Goal: Answer question/provide support: Share knowledge or assist other users

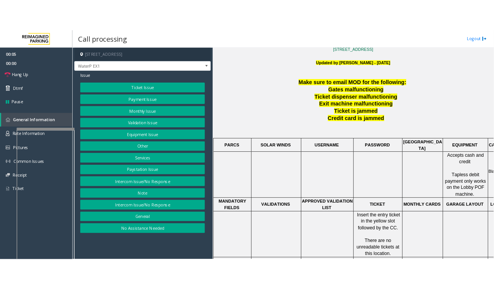
scroll to position [239, 0]
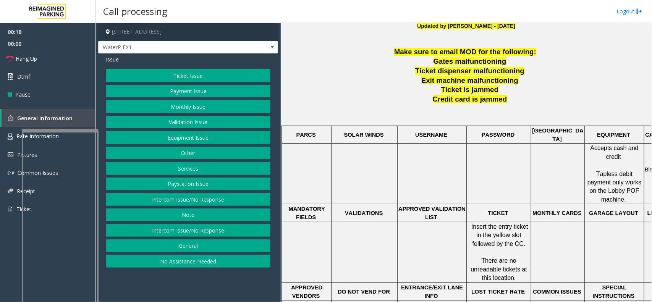
click at [227, 77] on button "Ticket Issue" at bounding box center [188, 75] width 165 height 13
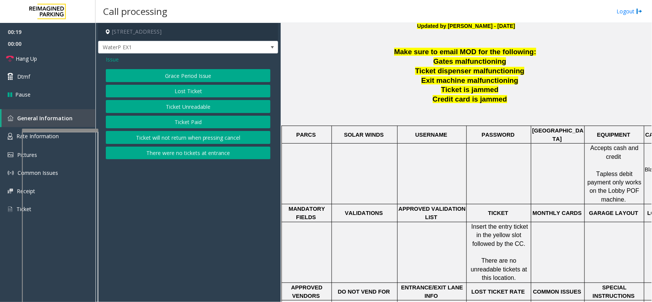
click at [224, 101] on button "Ticket Unreadable" at bounding box center [188, 106] width 165 height 13
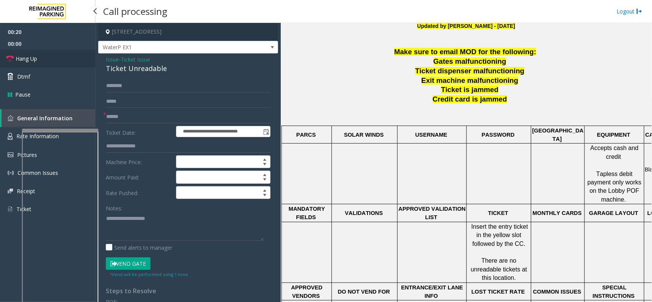
click at [62, 56] on link "Hang Up" at bounding box center [48, 59] width 96 height 18
click at [171, 115] on input "text" at bounding box center [188, 116] width 165 height 13
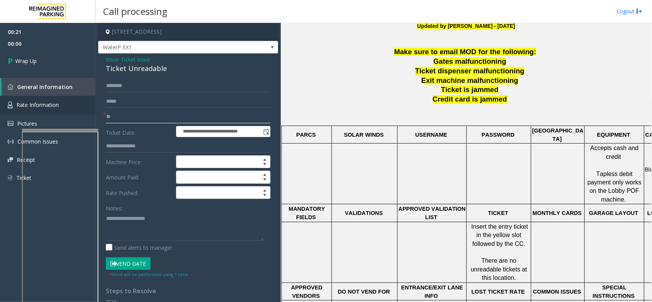
type input "**"
click at [142, 70] on div "Ticket Unreadable" at bounding box center [188, 68] width 165 height 10
click at [174, 230] on textarea at bounding box center [185, 227] width 158 height 29
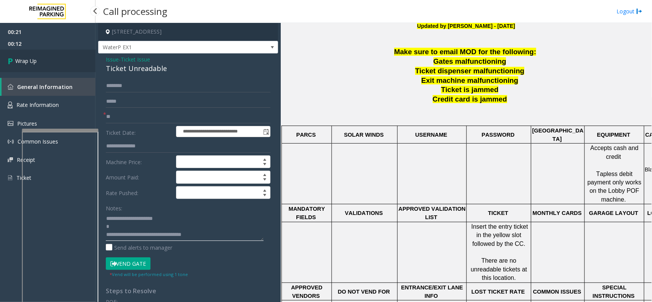
type textarea "**********"
click at [27, 62] on span "Wrap Up" at bounding box center [25, 61] width 21 height 8
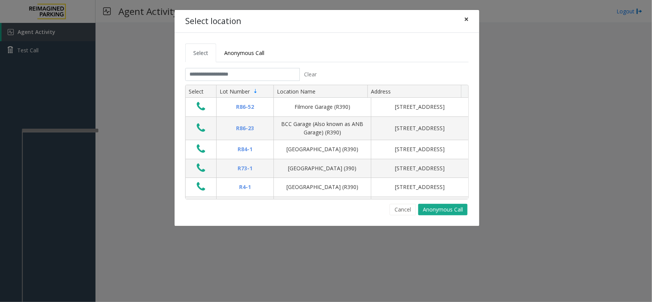
click at [467, 23] on span "×" at bounding box center [466, 19] width 5 height 11
click at [469, 23] on span "×" at bounding box center [466, 19] width 5 height 11
